Goal: Book appointment/travel/reservation

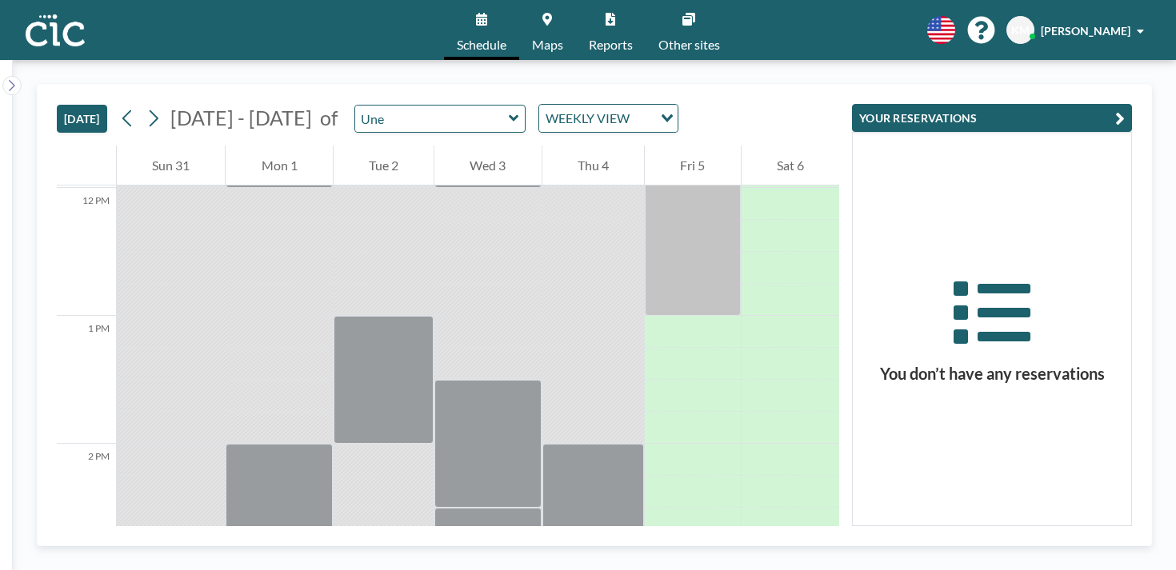
scroll to position [1533, 0]
click at [354, 110] on div "Une" at bounding box center [440, 119] width 172 height 28
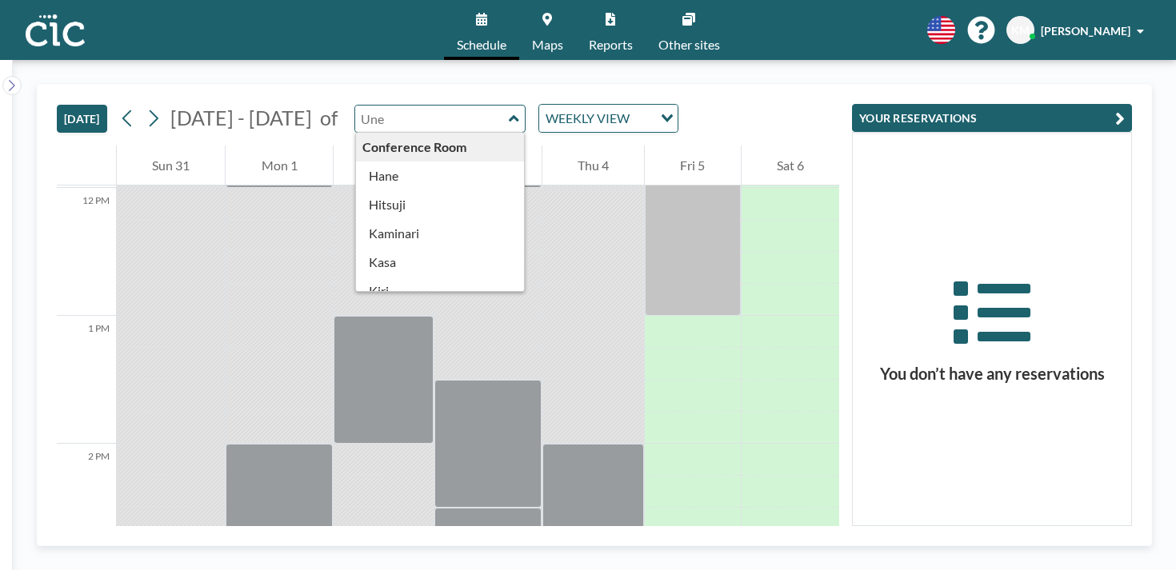
click at [355, 106] on input "text" at bounding box center [432, 119] width 154 height 26
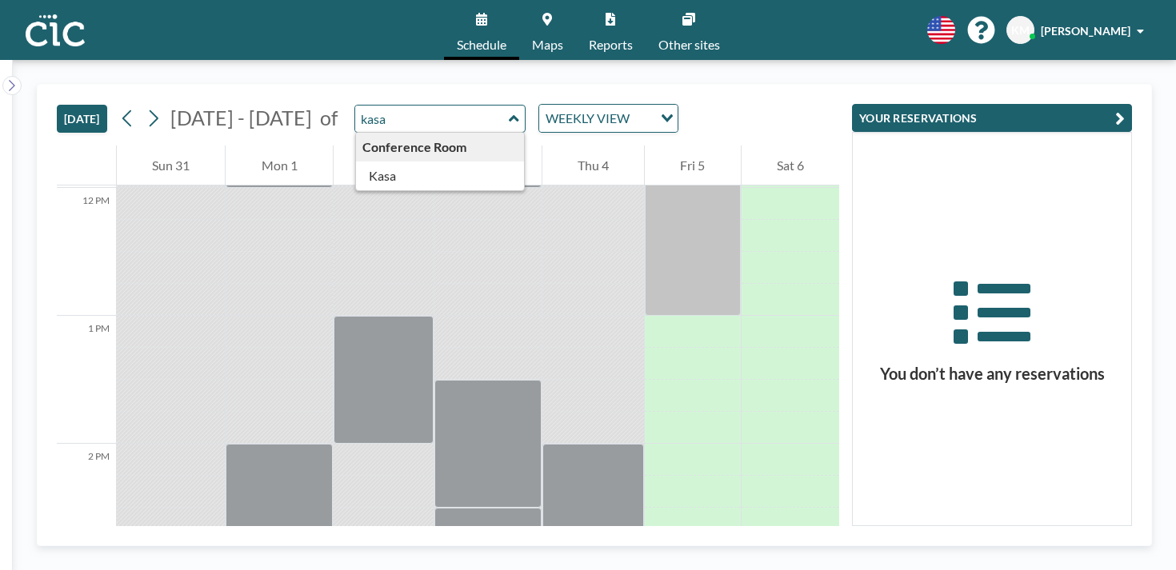
type input "Kasa"
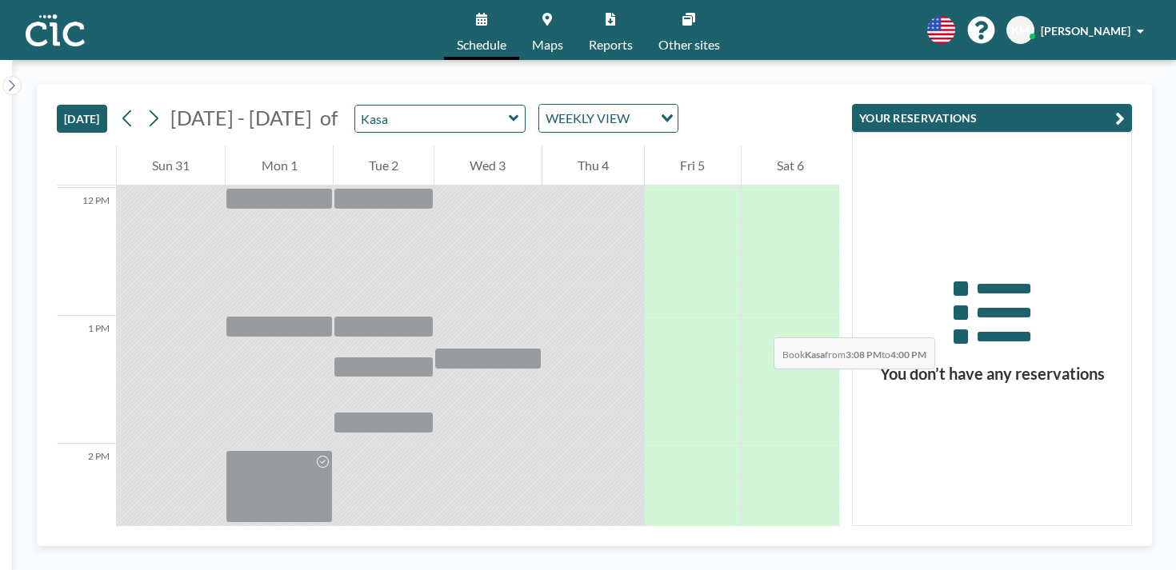
drag, startPoint x: 609, startPoint y: 199, endPoint x: 613, endPoint y: 258, distance: 59.3
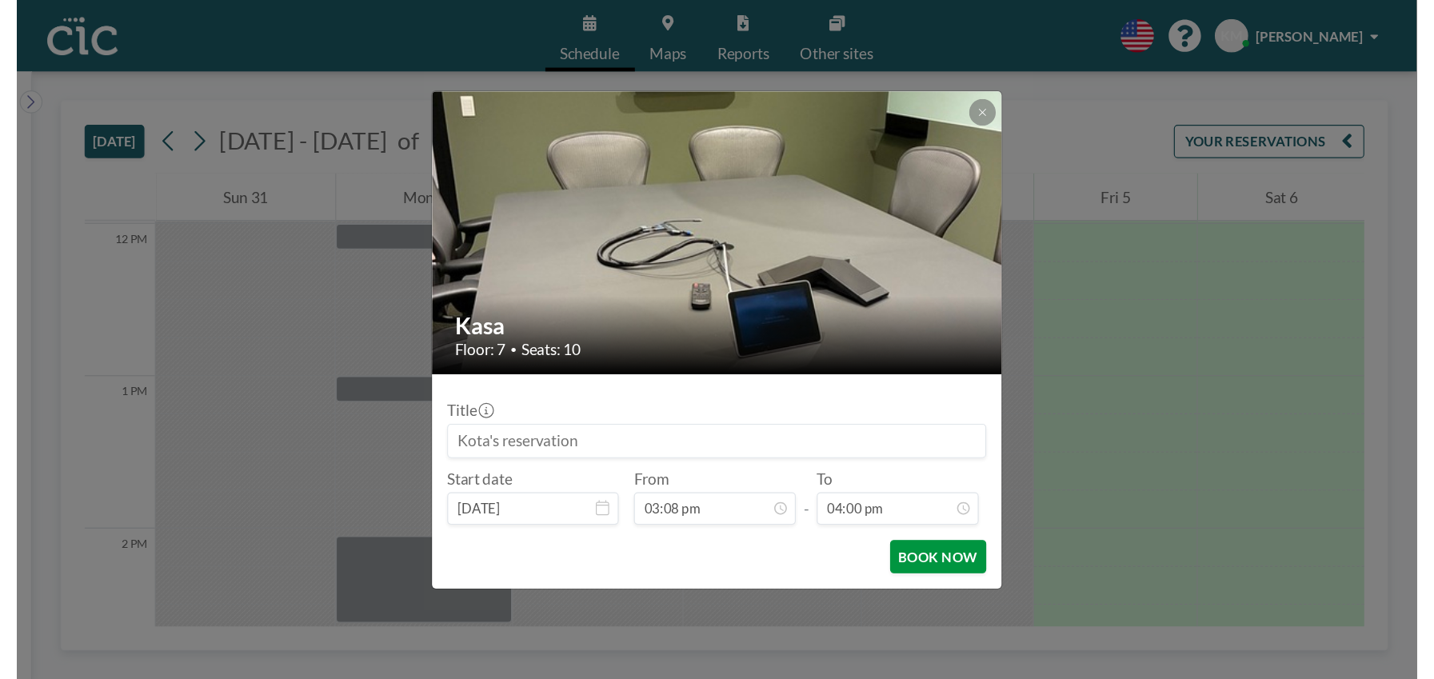
scroll to position [1634, 0]
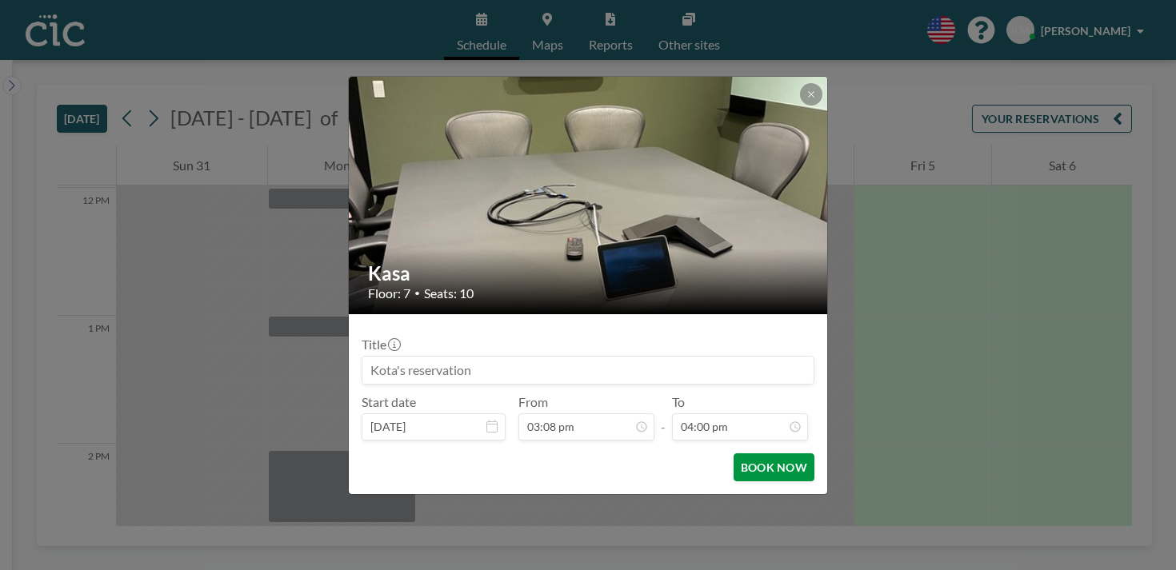
click at [746, 453] on button "BOOK NOW" at bounding box center [773, 467] width 81 height 28
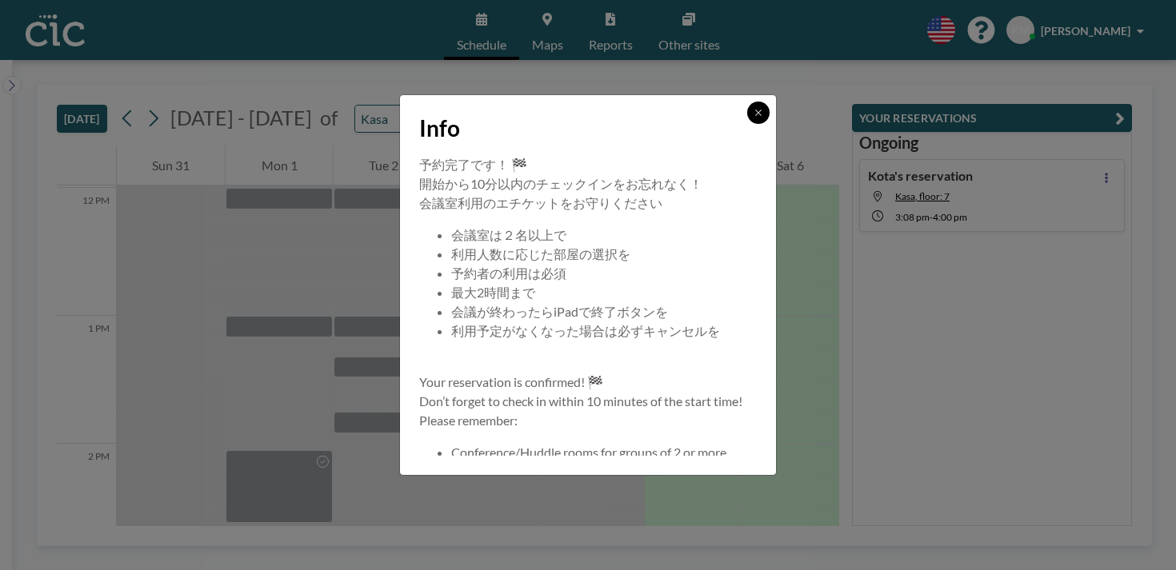
click at [747, 124] on button at bounding box center [758, 113] width 22 height 22
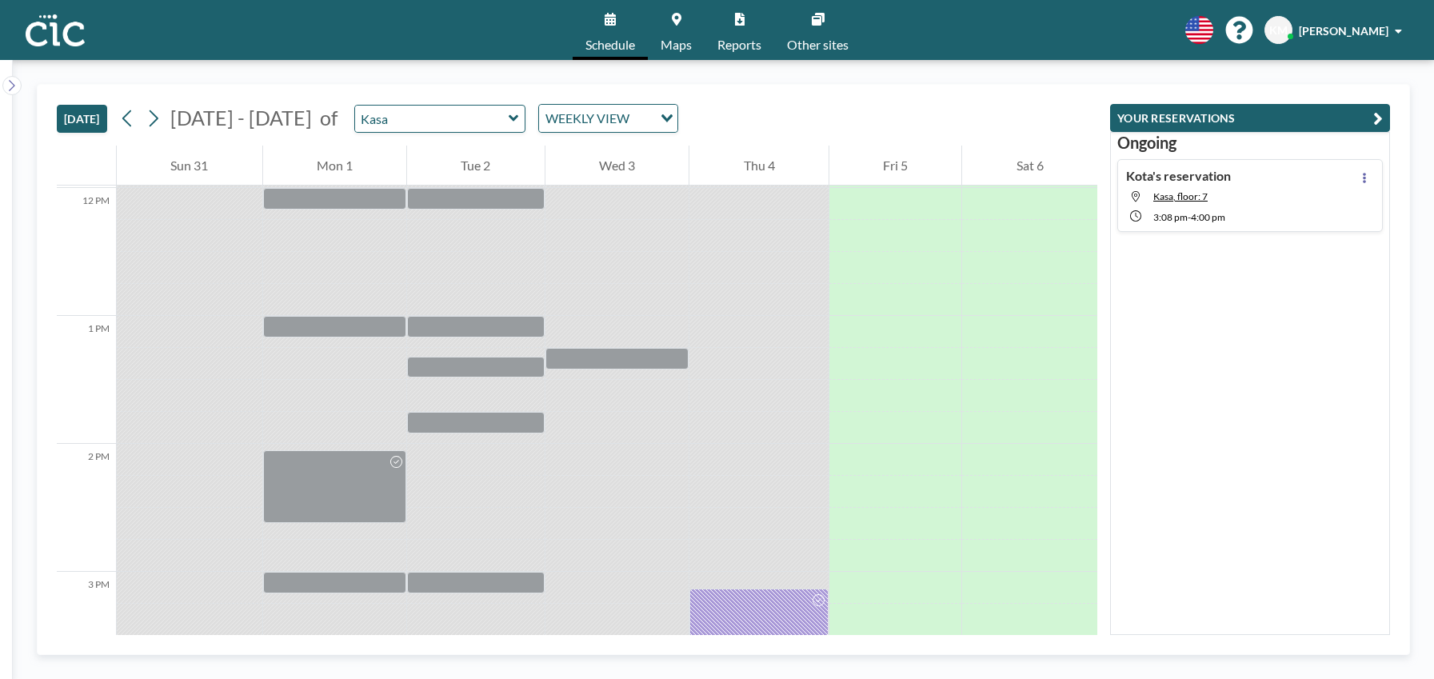
scroll to position [1534, 0]
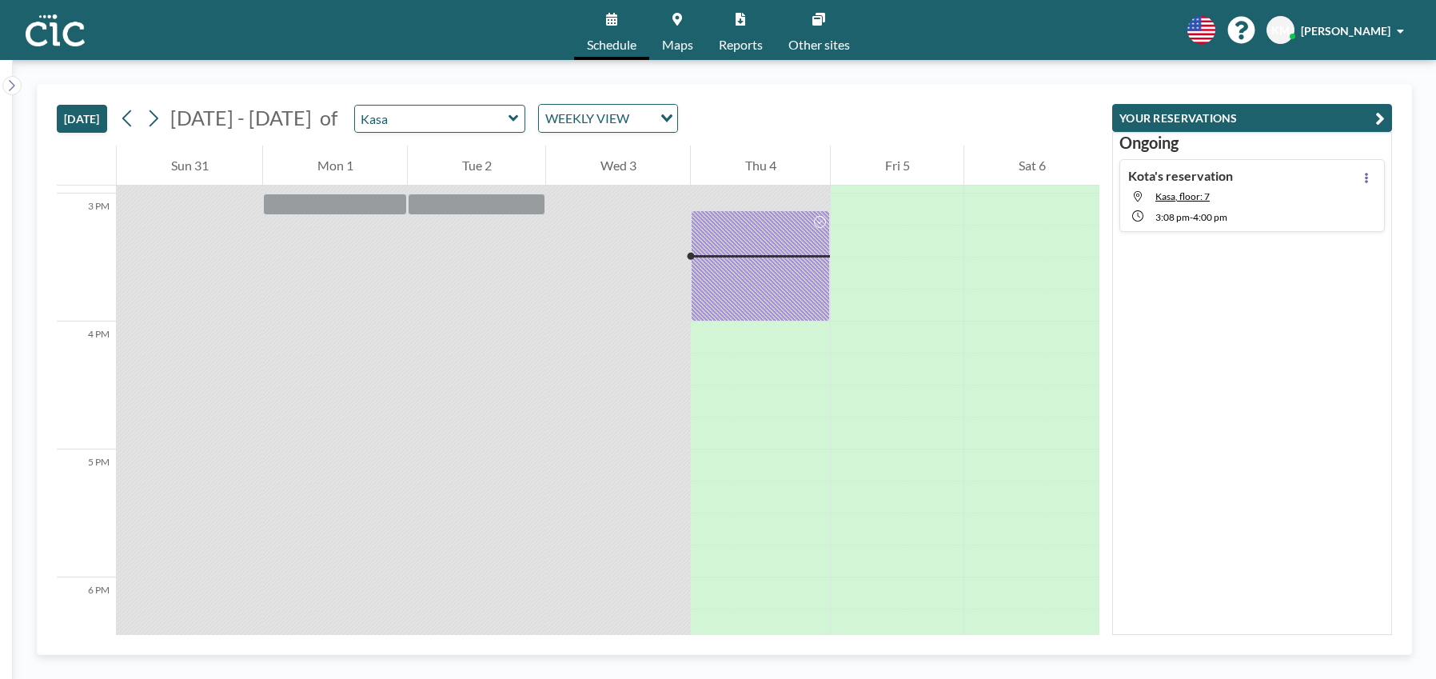
scroll to position [1919, 0]
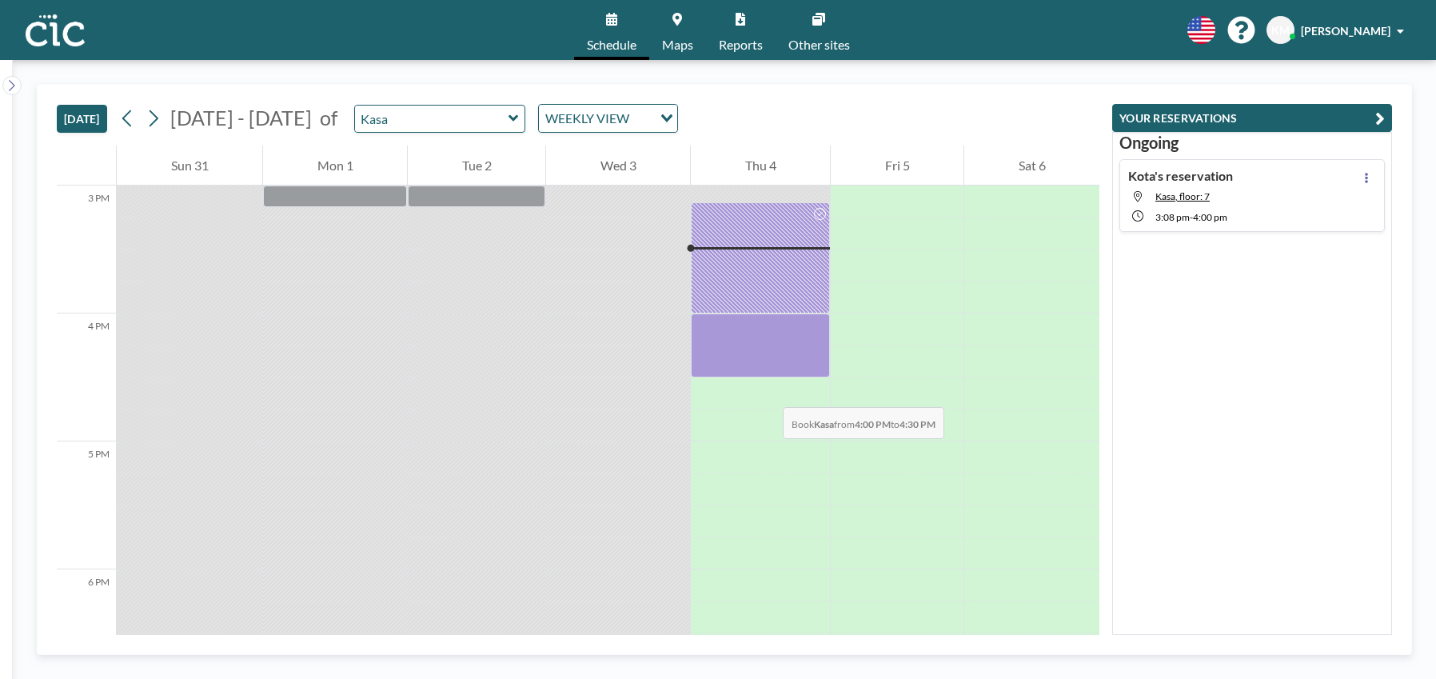
drag, startPoint x: 765, startPoint y: 332, endPoint x: 769, endPoint y: 408, distance: 76.1
click at [769, 377] on div at bounding box center [760, 345] width 139 height 64
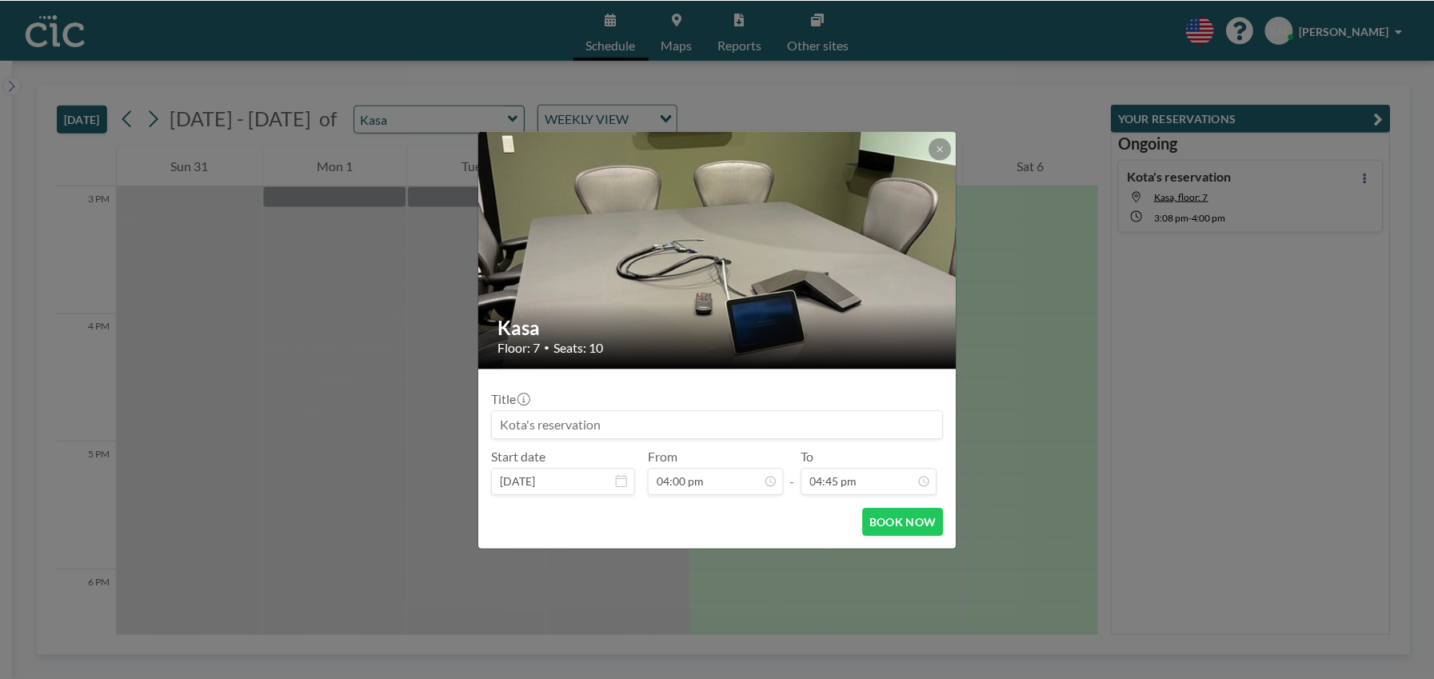
scroll to position [1907, 0]
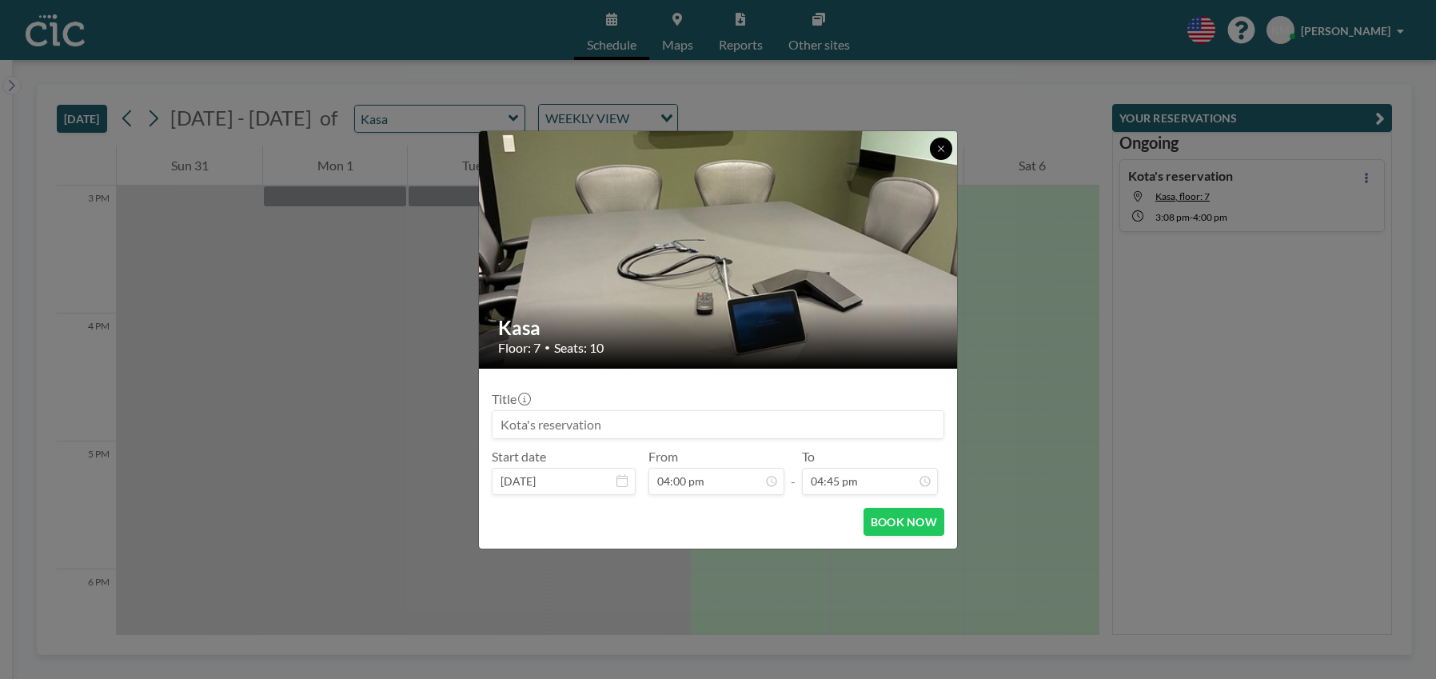
click at [940, 154] on button at bounding box center [941, 149] width 22 height 22
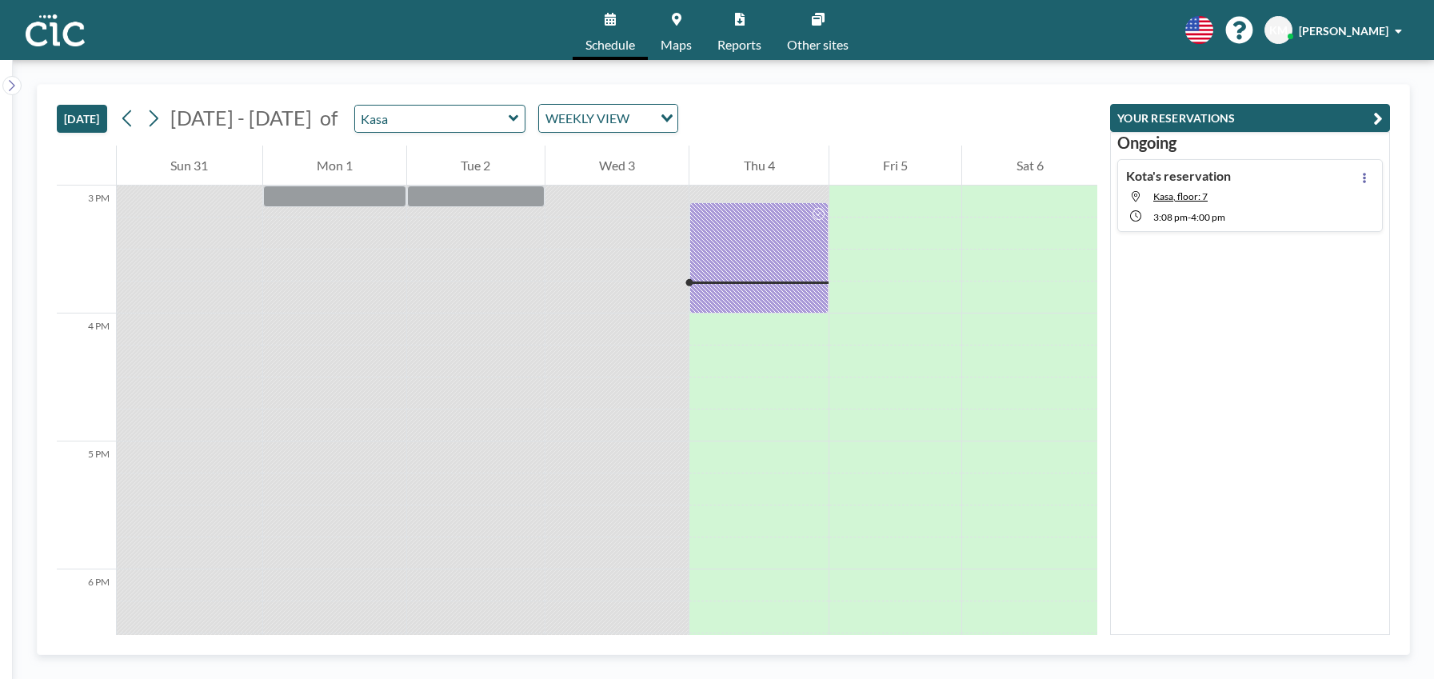
scroll to position [1919, 0]
